Goal: Complete application form

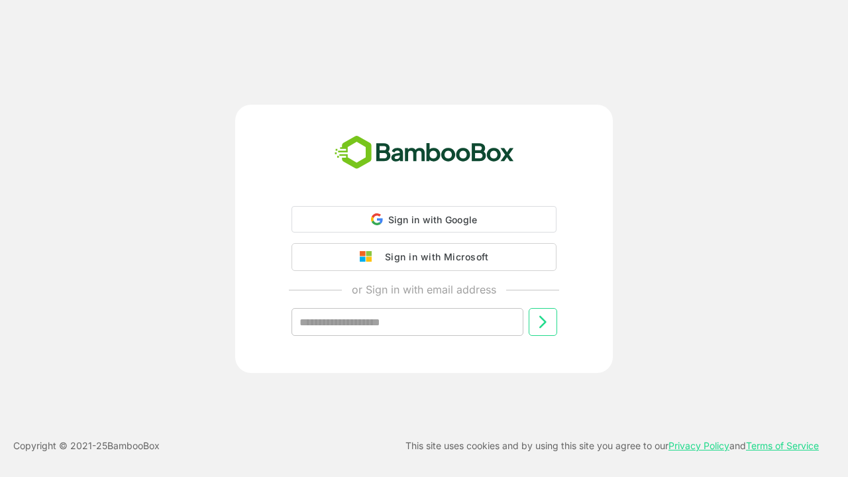
type input "**********"
click at [543, 322] on icon at bounding box center [543, 322] width 16 height 16
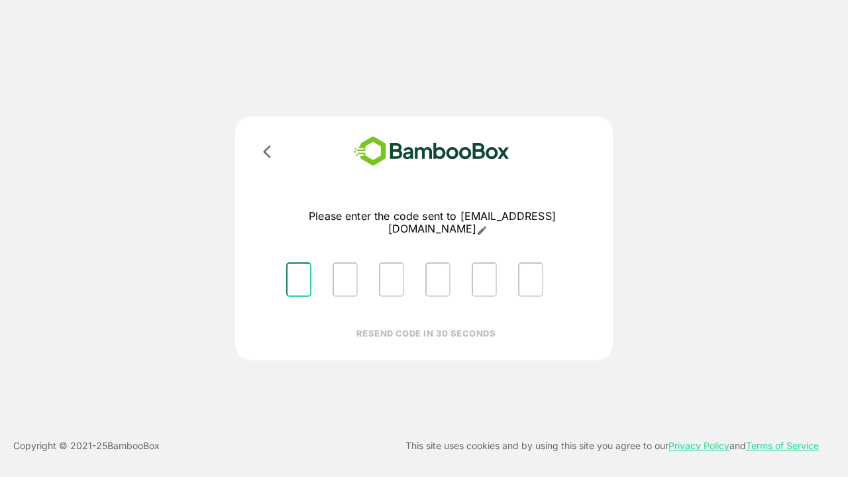
type input "*"
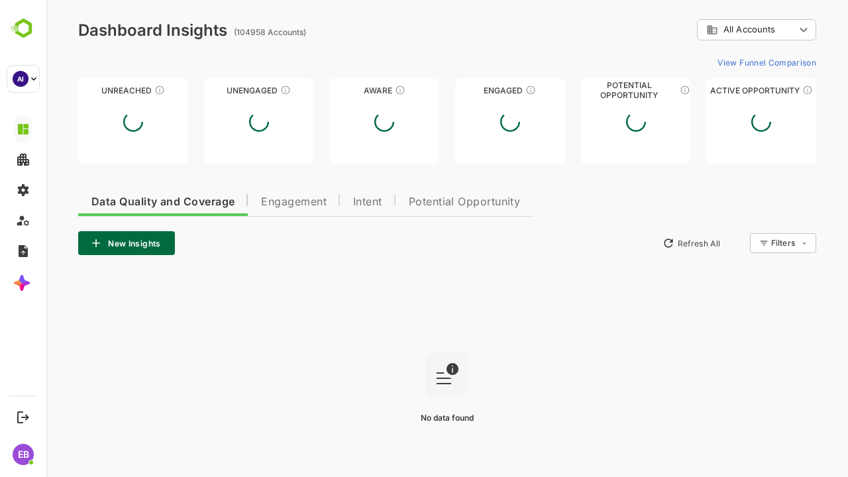
type input "**********"
